Goal: Task Accomplishment & Management: Manage account settings

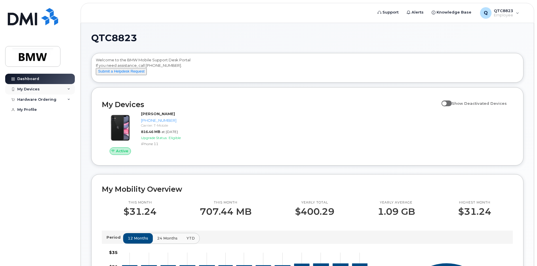
click at [67, 89] on div "My Devices" at bounding box center [40, 89] width 70 height 10
click at [65, 98] on div "Hardware Ordering" at bounding box center [40, 99] width 70 height 10
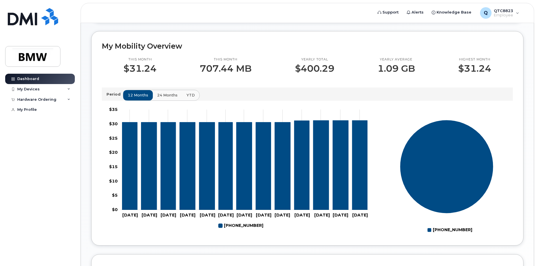
scroll to position [258, 0]
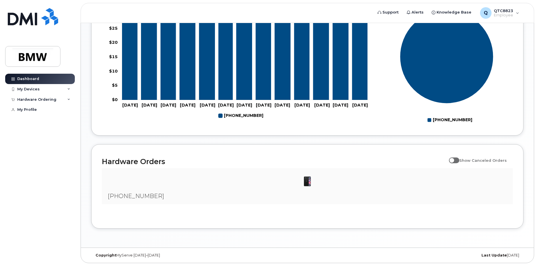
click at [353, 161] on span at bounding box center [454, 160] width 10 height 6
click at [353, 159] on input "Show Canceled Orders" at bounding box center [451, 157] width 5 height 5
click at [353, 161] on span at bounding box center [454, 160] width 10 height 6
click at [353, 159] on input "Show Canceled Orders" at bounding box center [451, 157] width 5 height 5
checkbox input "false"
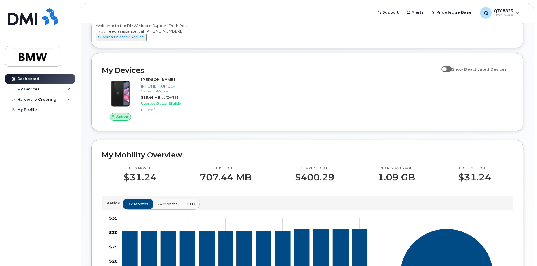
scroll to position [0, 0]
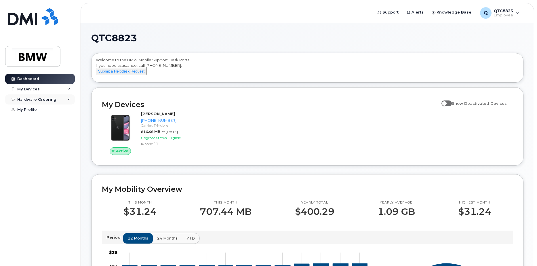
click at [67, 100] on icon at bounding box center [68, 99] width 3 height 3
click at [33, 109] on div "My Orders" at bounding box center [30, 109] width 21 height 5
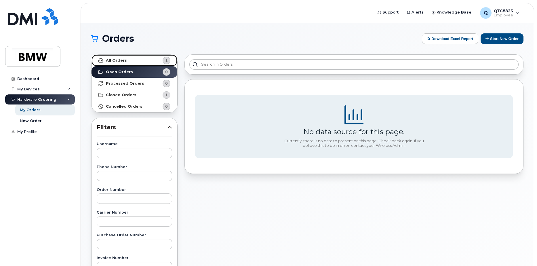
click at [122, 59] on strong "All Orders" at bounding box center [116, 60] width 21 height 5
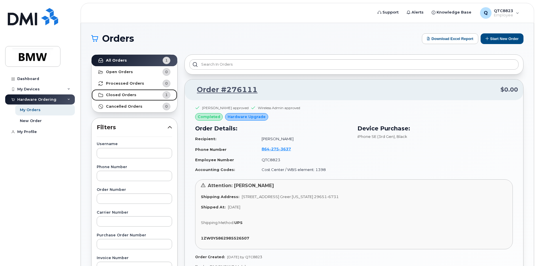
click at [120, 95] on strong "Closed Orders" at bounding box center [121, 95] width 31 height 5
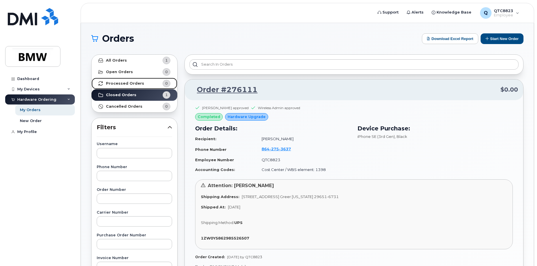
click at [117, 83] on strong "Processed Orders" at bounding box center [125, 83] width 38 height 5
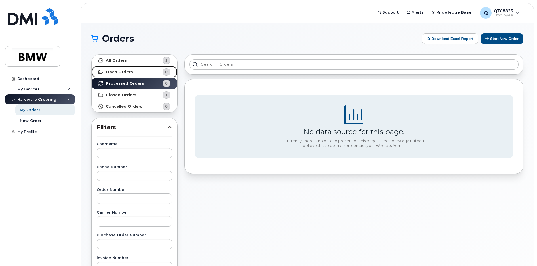
click at [116, 72] on strong "Open Orders" at bounding box center [119, 72] width 27 height 5
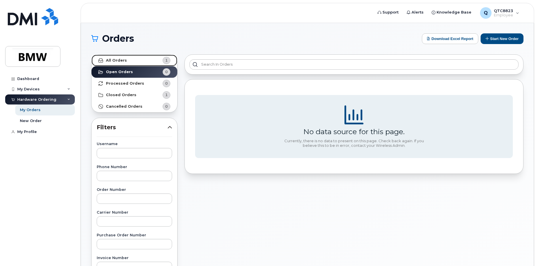
click at [115, 58] on strong "All Orders" at bounding box center [116, 60] width 21 height 5
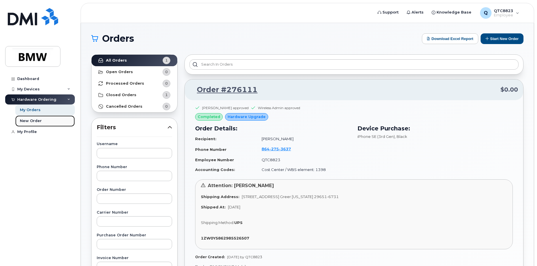
click at [31, 121] on div "New Order" at bounding box center [31, 120] width 22 height 5
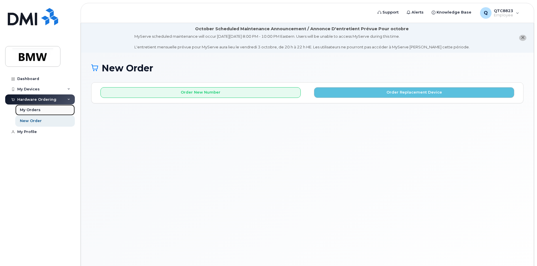
click at [23, 108] on div "My Orders" at bounding box center [30, 109] width 21 height 5
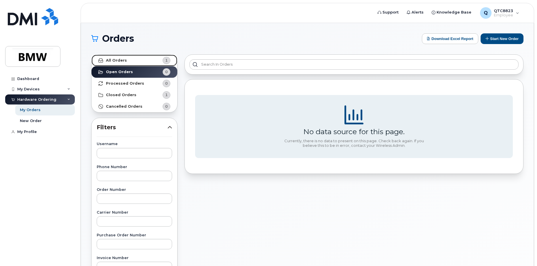
click at [114, 60] on strong "All Orders" at bounding box center [116, 60] width 21 height 5
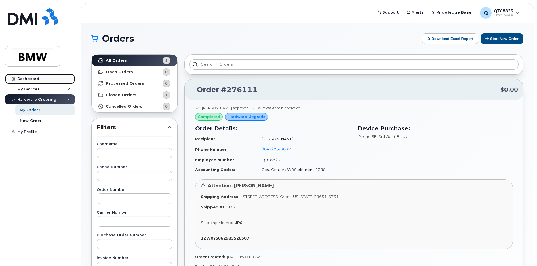
click at [28, 79] on div "Dashboard" at bounding box center [28, 79] width 22 height 5
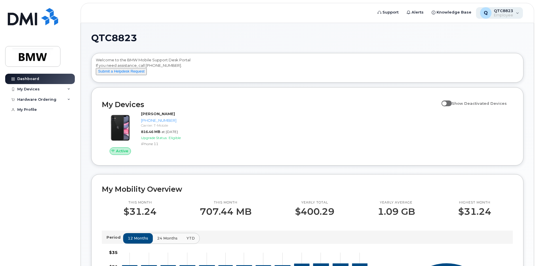
click at [516, 12] on div "Q QTC8823 Employee" at bounding box center [499, 13] width 47 height 12
